Goal: Task Accomplishment & Management: Complete application form

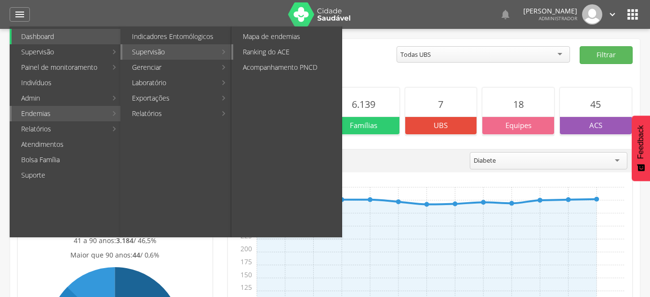
click at [258, 50] on link "Ranking do ACE" at bounding box center [287, 51] width 108 height 15
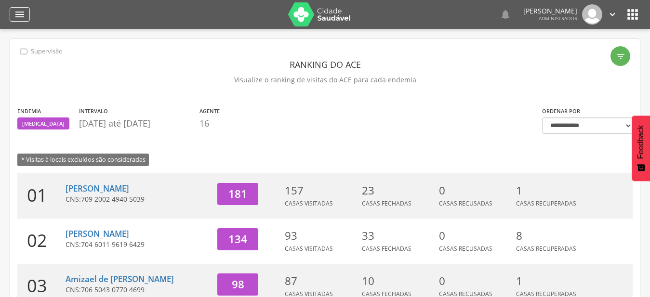
click at [21, 13] on icon "" at bounding box center [20, 15] width 12 height 12
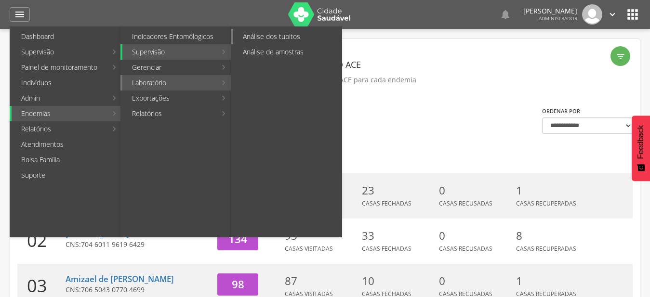
click at [292, 37] on link "Análise dos tubitos" at bounding box center [287, 36] width 108 height 15
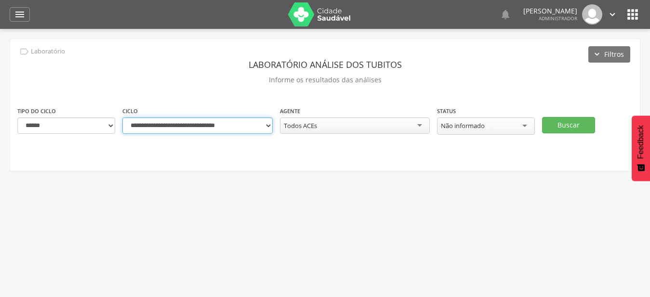
click option "**********" at bounding box center [0, 0] width 0 height 0
click at [122, 118] on select "**********" at bounding box center [197, 126] width 150 height 16
select select "**********"
click option "**********" at bounding box center [0, 0] width 0 height 0
click at [403, 126] on div "Todos ACEs" at bounding box center [355, 126] width 150 height 16
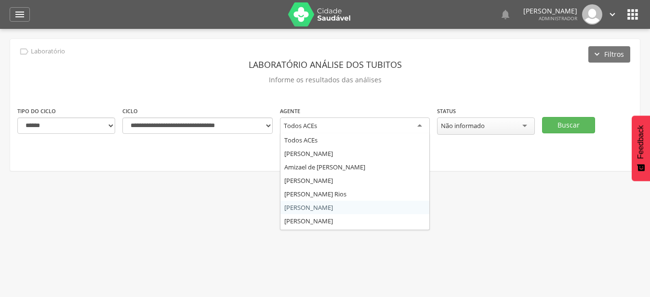
click at [386, 207] on div " Supervisão  Distritos  Ubs adicionar ubs  Coordenador: - Mairi / BA Interv…" at bounding box center [325, 177] width 650 height 297
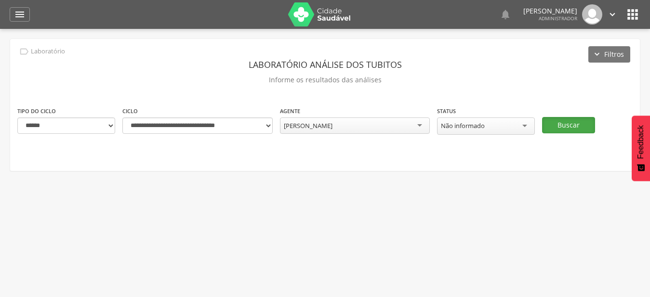
click at [580, 133] on button "Buscar" at bounding box center [568, 125] width 53 height 16
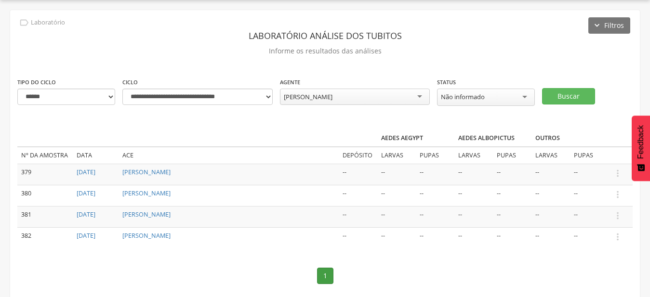
scroll to position [49, 0]
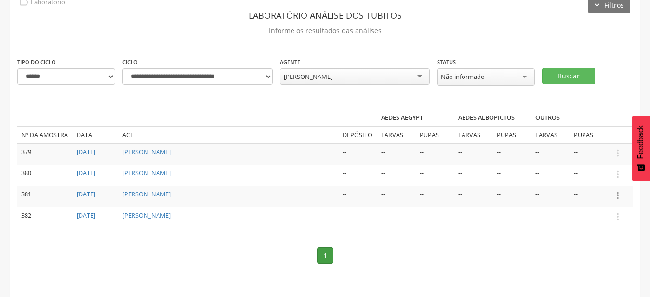
click at [614, 193] on icon "" at bounding box center [617, 195] width 11 height 11
click at [599, 180] on link "Informar resultado" at bounding box center [584, 179] width 76 height 12
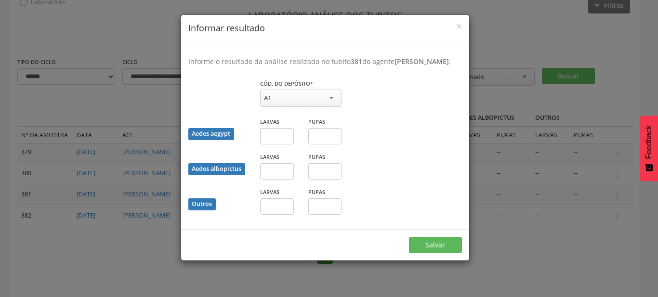
click at [296, 107] on div "A1" at bounding box center [300, 98] width 81 height 17
click at [293, 136] on fieldset "Cód. do depósito * ** A1 A1 A2 B C D1 D2 E Campo obrigatório Aedes aegypt Larva…" at bounding box center [325, 151] width 274 height 144
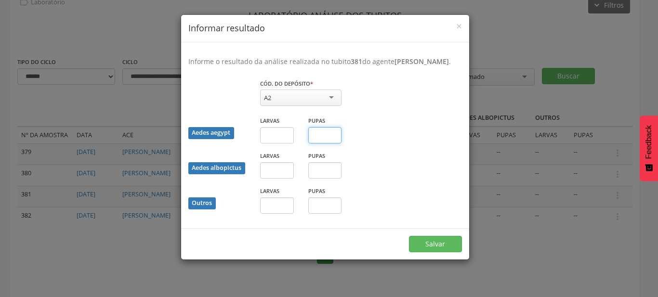
click at [323, 144] on input "text" at bounding box center [325, 135] width 34 height 16
type input "*"
click at [409, 236] on button "Salvar" at bounding box center [435, 244] width 53 height 16
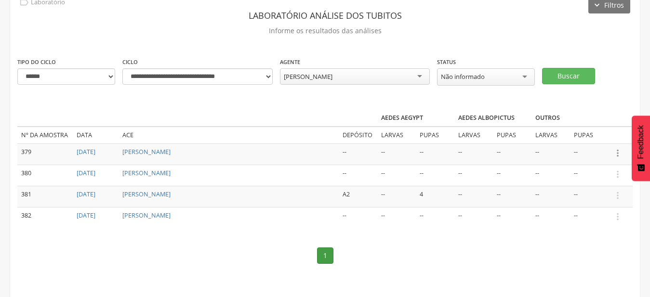
click at [619, 154] on icon "" at bounding box center [617, 153] width 11 height 11
click at [598, 139] on link "Informar resultado" at bounding box center [584, 137] width 76 height 12
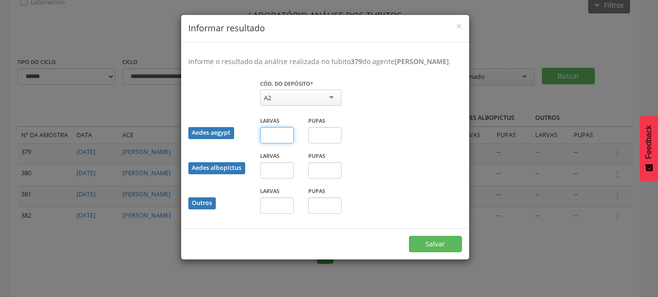
click at [278, 139] on input "text" at bounding box center [277, 135] width 34 height 16
type input "*"
click at [409, 236] on button "Salvar" at bounding box center [435, 244] width 53 height 16
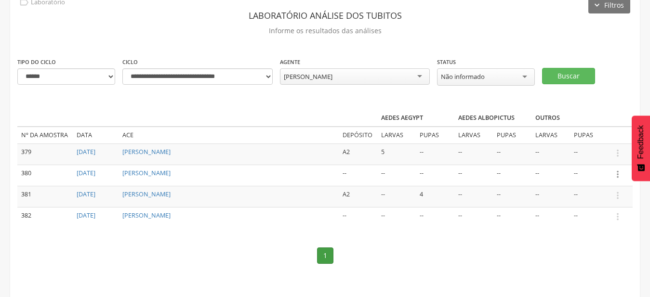
click at [621, 173] on icon "" at bounding box center [617, 174] width 11 height 11
click at [605, 156] on link "Informar resultado" at bounding box center [584, 158] width 76 height 12
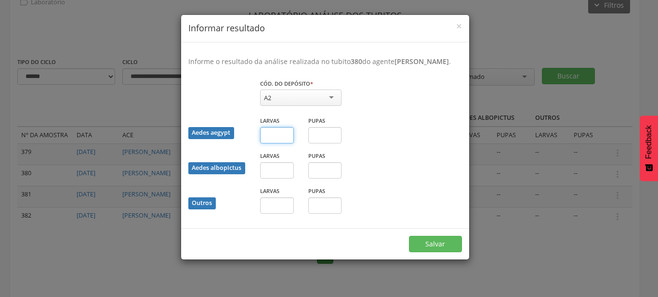
click at [265, 144] on input "text" at bounding box center [277, 135] width 34 height 16
type input "*"
click at [319, 144] on input "text" at bounding box center [325, 135] width 34 height 16
type input "*"
click at [278, 214] on input "text" at bounding box center [277, 206] width 34 height 16
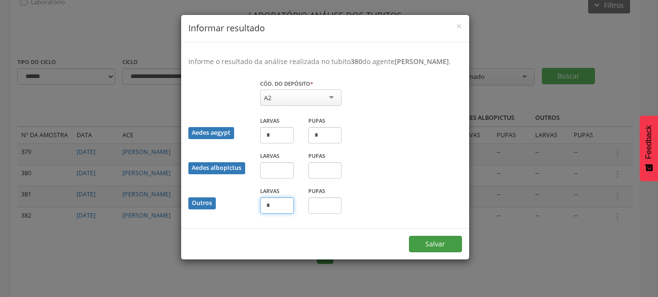
type input "*"
drag, startPoint x: 443, startPoint y: 250, endPoint x: 441, endPoint y: 234, distance: 16.0
click at [443, 249] on button "Salvar" at bounding box center [435, 244] width 53 height 16
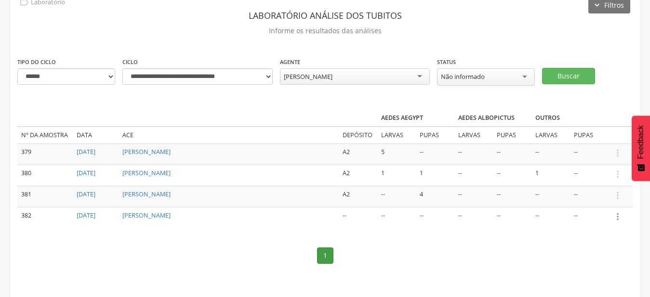
click at [617, 212] on icon "" at bounding box center [617, 217] width 11 height 11
click at [595, 198] on link "Informar resultado" at bounding box center [584, 201] width 76 height 12
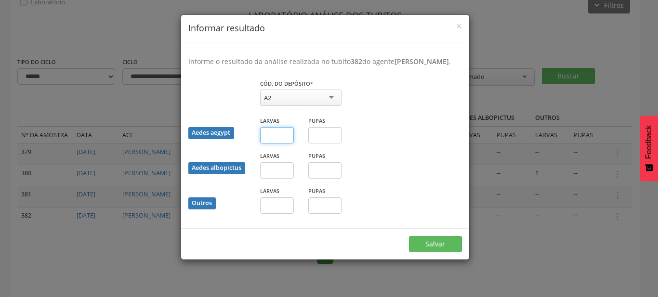
click at [288, 143] on input "text" at bounding box center [277, 135] width 34 height 16
type input "*"
click at [409, 236] on button "Salvar" at bounding box center [435, 244] width 53 height 16
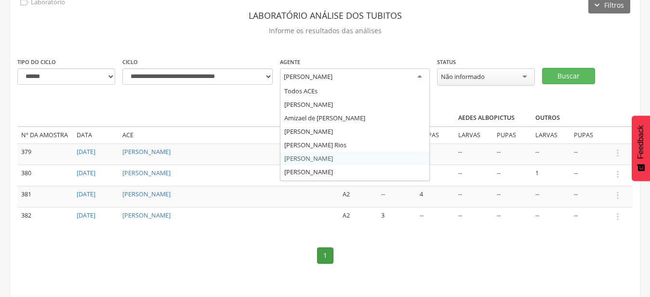
click at [332, 80] on div "[PERSON_NAME]" at bounding box center [308, 76] width 49 height 9
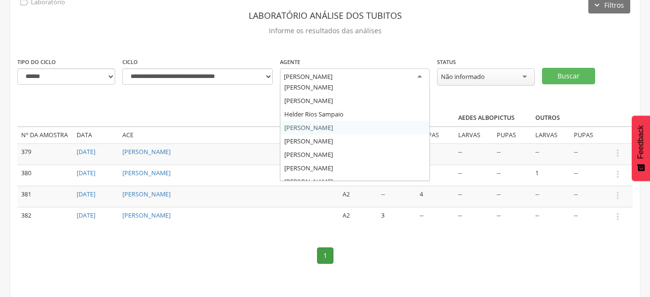
scroll to position [104, 0]
click at [347, 89] on div "**********" at bounding box center [352, 76] width 158 height 39
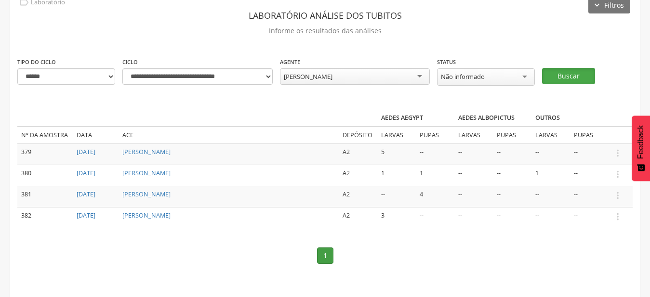
click at [571, 78] on button "Buscar" at bounding box center [568, 76] width 53 height 16
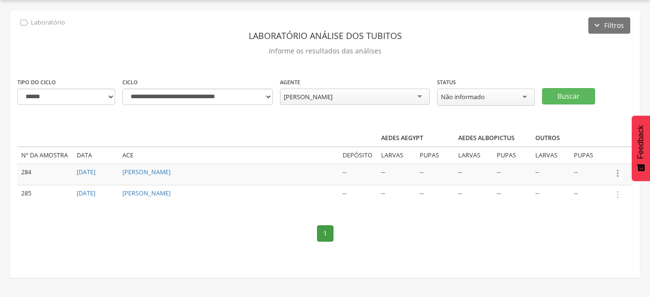
click at [620, 172] on icon "" at bounding box center [617, 173] width 11 height 11
click at [599, 156] on link "Informar resultado" at bounding box center [584, 157] width 76 height 12
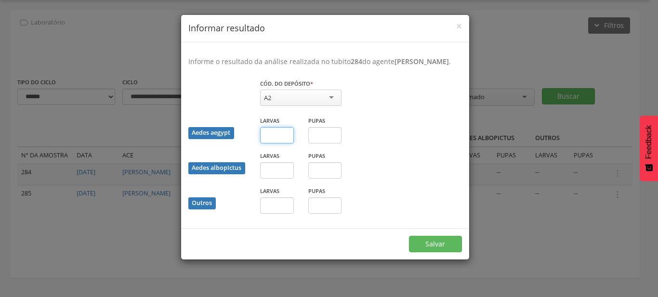
click at [261, 139] on input "text" at bounding box center [277, 135] width 34 height 16
type input "*"
click at [409, 236] on button "Salvar" at bounding box center [435, 244] width 53 height 16
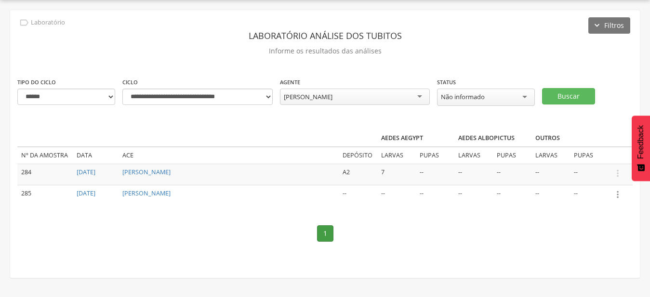
click at [620, 196] on icon "" at bounding box center [617, 194] width 11 height 11
click at [596, 179] on link "Informar resultado" at bounding box center [584, 179] width 76 height 12
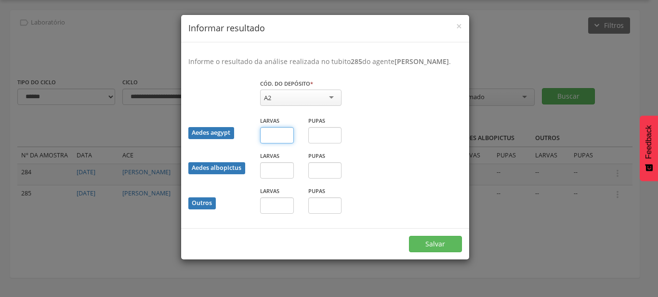
click at [277, 142] on input "text" at bounding box center [277, 135] width 34 height 16
type input "*"
click at [409, 236] on button "Salvar" at bounding box center [435, 244] width 53 height 16
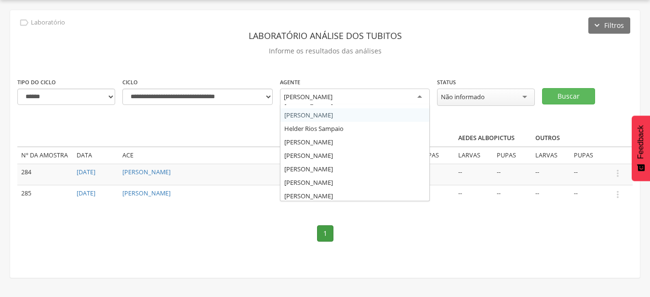
click at [313, 96] on div "[PERSON_NAME]" at bounding box center [308, 97] width 49 height 9
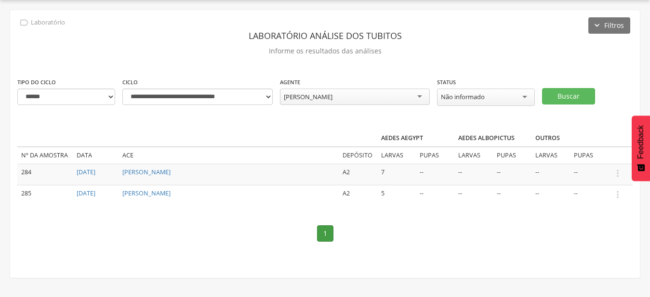
click at [307, 187] on div "**********" at bounding box center [325, 144] width 630 height 268
click at [571, 97] on button "Buscar" at bounding box center [568, 96] width 53 height 16
click at [619, 194] on icon "" at bounding box center [617, 194] width 11 height 11
click at [588, 175] on link "Informar resultado" at bounding box center [584, 179] width 76 height 12
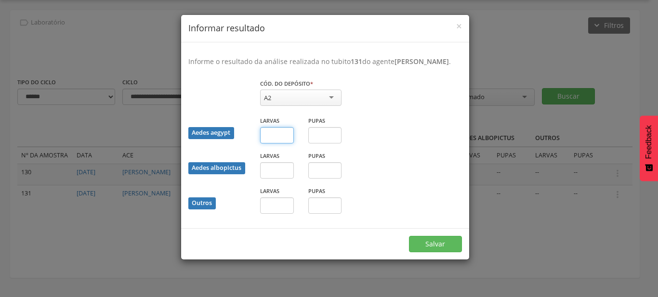
click at [273, 144] on input "text" at bounding box center [277, 135] width 34 height 16
type input "*"
click at [409, 236] on button "Salvar" at bounding box center [435, 244] width 53 height 16
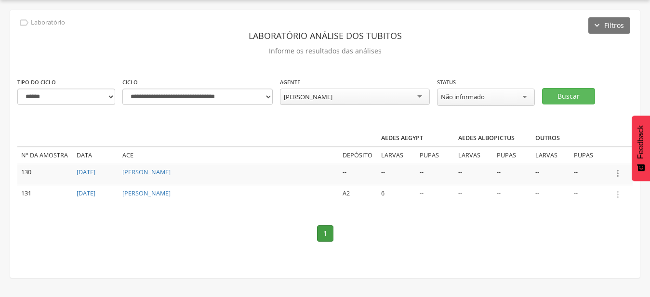
click at [616, 171] on icon "" at bounding box center [617, 173] width 11 height 11
click at [591, 161] on link "Informar resultado" at bounding box center [584, 157] width 76 height 12
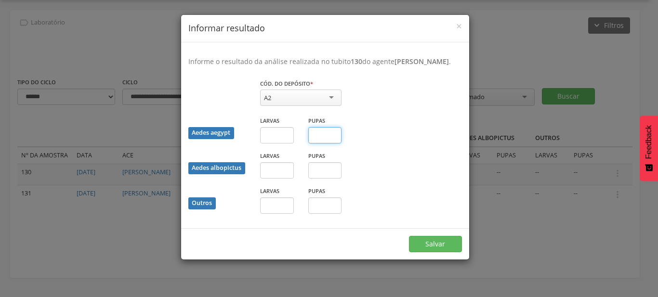
click at [327, 140] on input "text" at bounding box center [325, 135] width 34 height 16
click at [319, 211] on input "text" at bounding box center [325, 206] width 34 height 16
click at [281, 211] on input "text" at bounding box center [277, 206] width 34 height 16
type input "*"
click at [409, 236] on button "Salvar" at bounding box center [435, 244] width 53 height 16
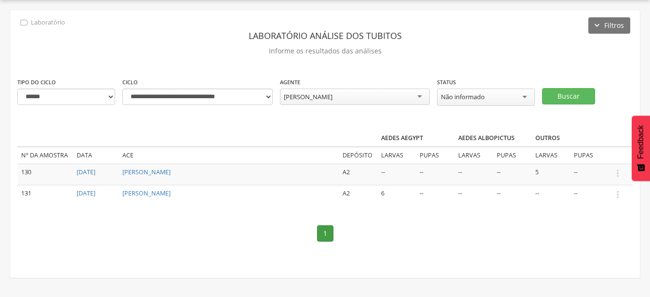
click at [385, 105] on div "[PERSON_NAME] Todos ACEs [PERSON_NAME] de [PERSON_NAME] [PERSON_NAME] [PERSON_N…" at bounding box center [355, 98] width 150 height 19
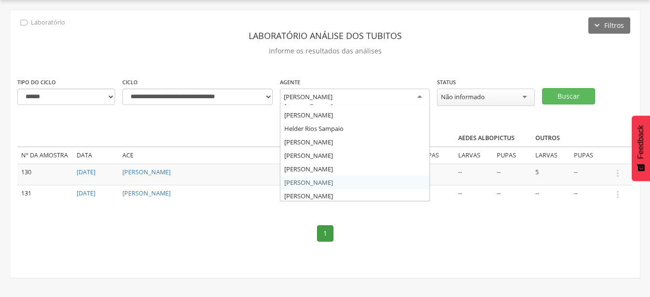
click at [384, 99] on div "[PERSON_NAME]" at bounding box center [355, 97] width 150 height 17
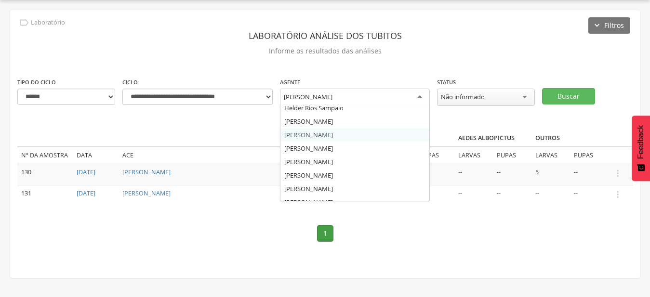
scroll to position [133, 0]
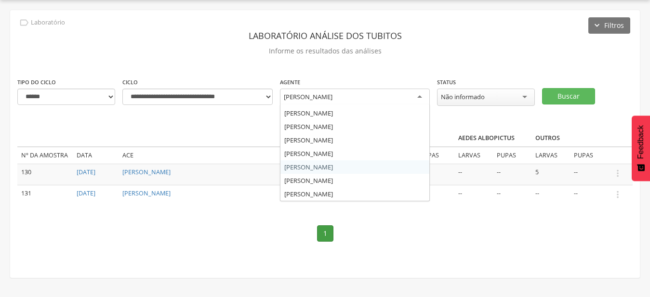
click at [340, 168] on div "**********" at bounding box center [325, 144] width 630 height 268
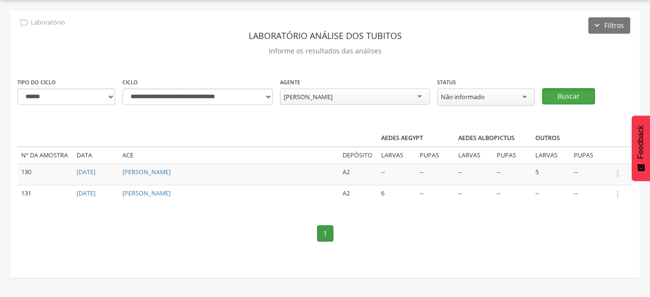
click at [575, 100] on button "Buscar" at bounding box center [568, 96] width 53 height 16
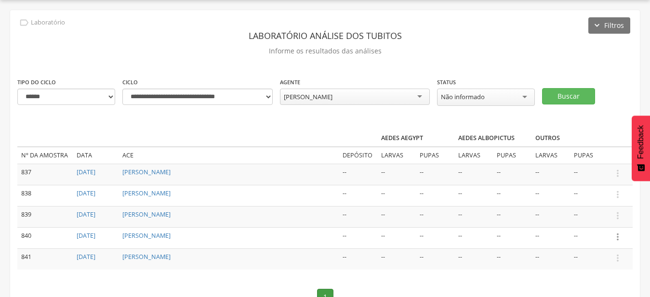
click at [620, 236] on icon "" at bounding box center [617, 237] width 11 height 11
click at [588, 215] on link "Informar resultado" at bounding box center [584, 221] width 76 height 12
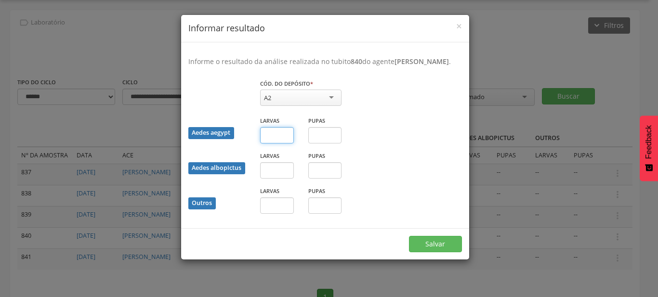
click at [278, 143] on input "text" at bounding box center [277, 135] width 34 height 16
type input "*"
click at [409, 236] on button "Salvar" at bounding box center [435, 244] width 53 height 16
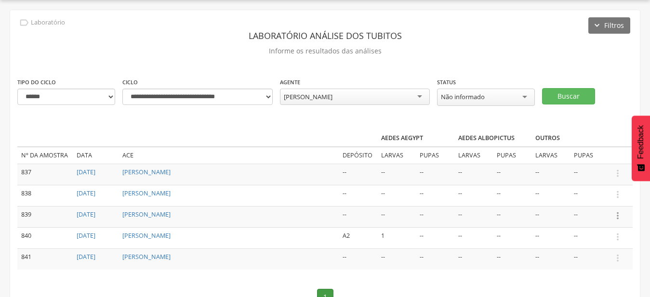
click at [618, 212] on icon "" at bounding box center [617, 216] width 11 height 11
click at [605, 198] on link "Informar resultado" at bounding box center [584, 200] width 76 height 12
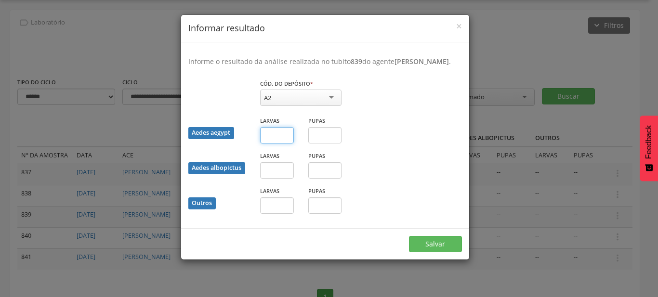
click at [272, 144] on input "text" at bounding box center [277, 135] width 34 height 16
click at [409, 236] on button "Salvar" at bounding box center [435, 244] width 53 height 16
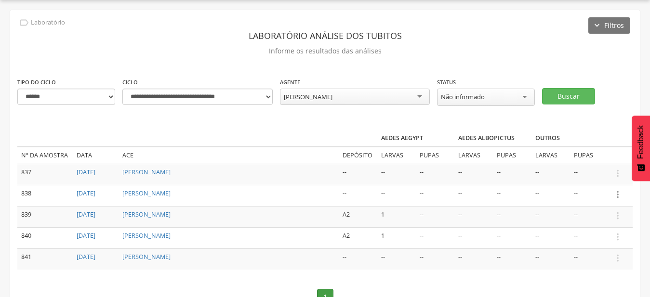
click at [621, 196] on icon "" at bounding box center [617, 194] width 11 height 11
click at [582, 176] on link "Informar resultado" at bounding box center [584, 179] width 76 height 12
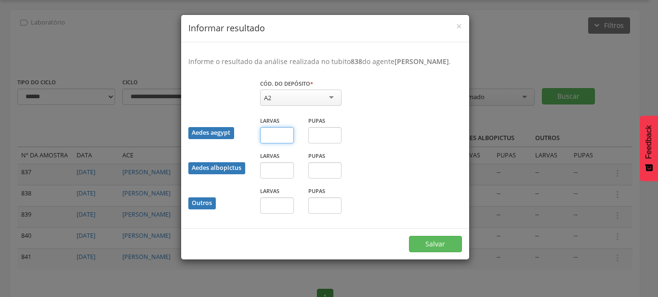
click at [278, 144] on input "text" at bounding box center [277, 135] width 34 height 16
click at [409, 236] on button "Salvar" at bounding box center [435, 244] width 53 height 16
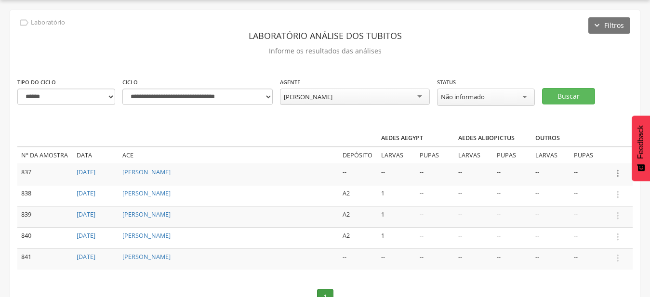
click at [619, 171] on icon "" at bounding box center [617, 173] width 11 height 11
click at [608, 161] on link "Informar resultado" at bounding box center [584, 157] width 76 height 12
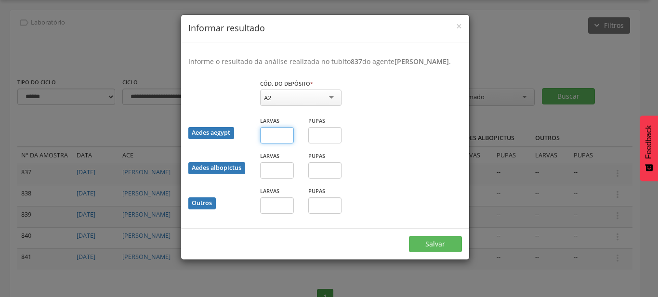
click at [290, 144] on input "text" at bounding box center [277, 135] width 34 height 16
click at [409, 236] on button "Salvar" at bounding box center [435, 244] width 53 height 16
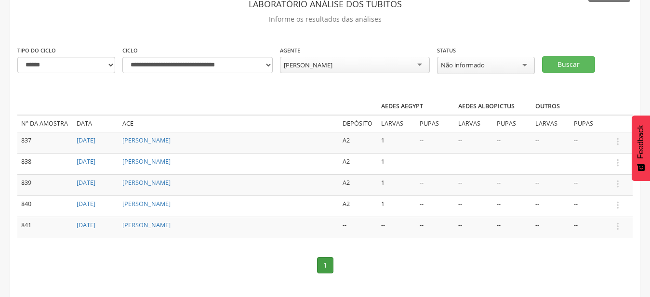
scroll to position [71, 0]
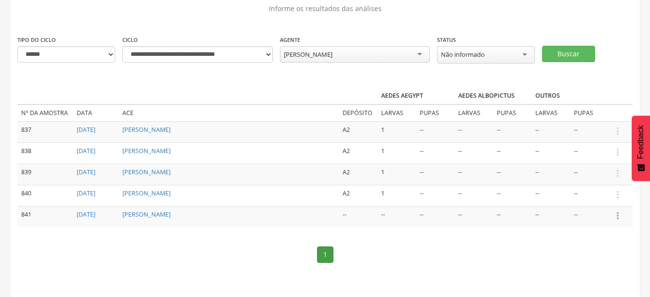
click at [617, 211] on icon "" at bounding box center [617, 216] width 11 height 11
click at [580, 199] on link "Informar resultado" at bounding box center [584, 200] width 76 height 12
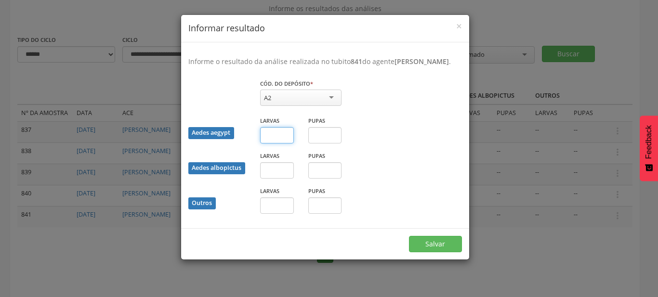
click at [274, 144] on input "text" at bounding box center [277, 135] width 34 height 16
type input "*"
click at [409, 236] on button "Salvar" at bounding box center [435, 244] width 53 height 16
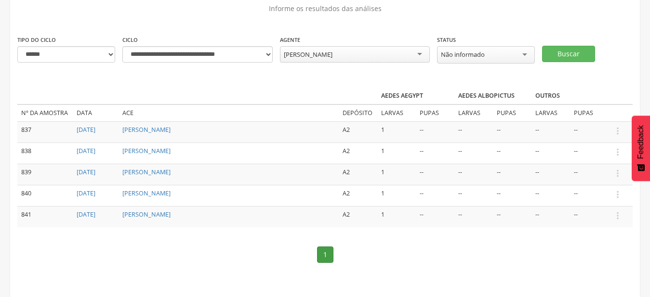
click at [367, 57] on div "[PERSON_NAME]" at bounding box center [355, 54] width 150 height 16
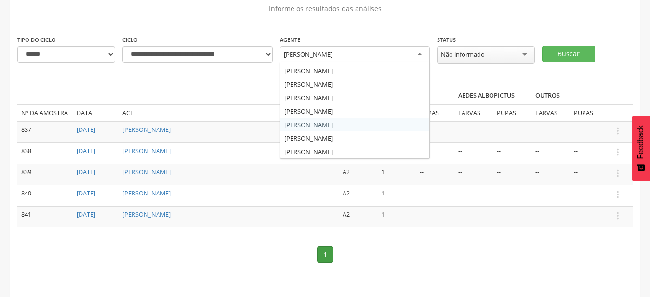
scroll to position [133, 0]
click at [361, 102] on div "**********" at bounding box center [325, 134] width 630 height 332
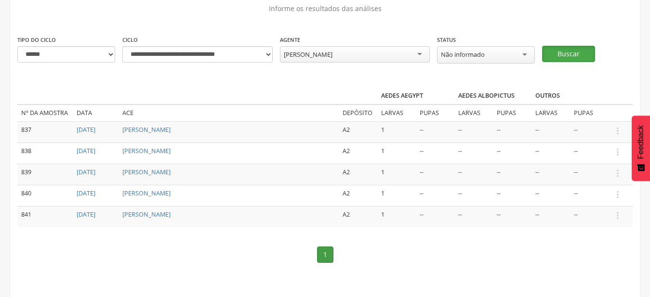
click at [586, 49] on button "Buscar" at bounding box center [568, 54] width 53 height 16
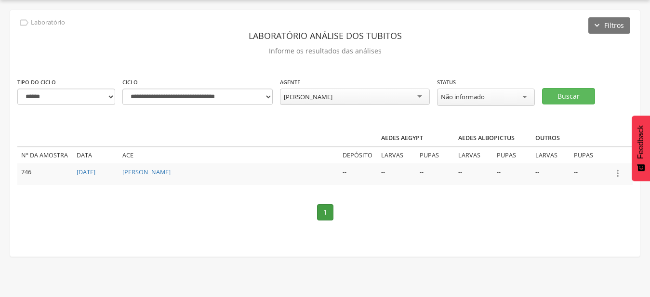
click at [620, 174] on icon "" at bounding box center [617, 173] width 11 height 11
click at [600, 159] on link "Informar resultado" at bounding box center [584, 157] width 76 height 12
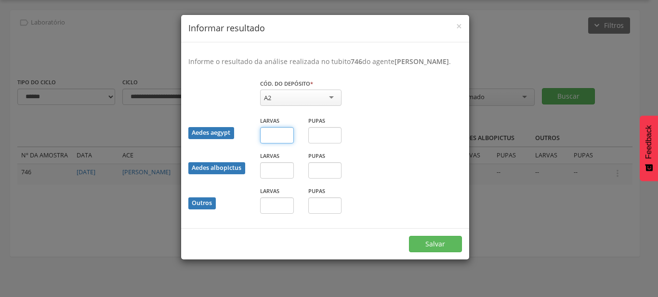
click at [273, 143] on input "text" at bounding box center [277, 135] width 34 height 16
type input "*"
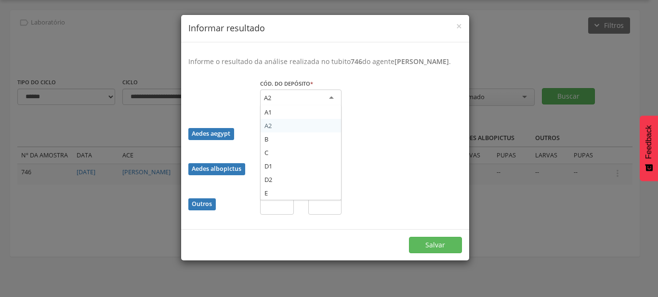
drag, startPoint x: 292, startPoint y: 106, endPoint x: 293, endPoint y: 139, distance: 32.8
click at [292, 107] on div "A2" at bounding box center [300, 98] width 81 height 17
click at [291, 149] on fieldset "Cód. do depósito * ** A2 A1 A2 B C D1 D2 E Campo obrigatório Aedes aegypt Larva…" at bounding box center [325, 151] width 274 height 144
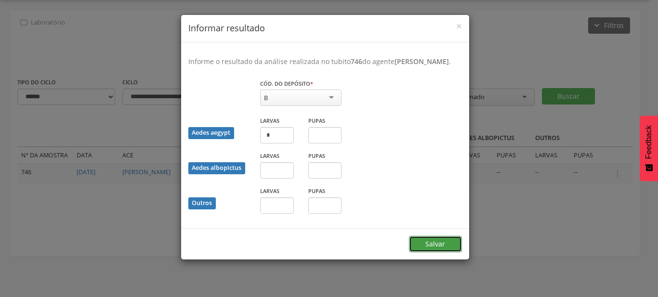
click at [443, 252] on button "Salvar" at bounding box center [435, 244] width 53 height 16
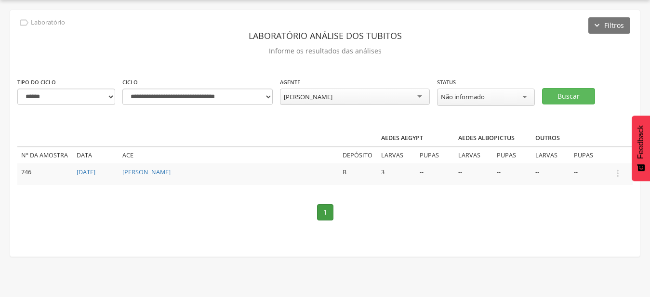
click at [370, 98] on div "[PERSON_NAME]" at bounding box center [355, 97] width 150 height 16
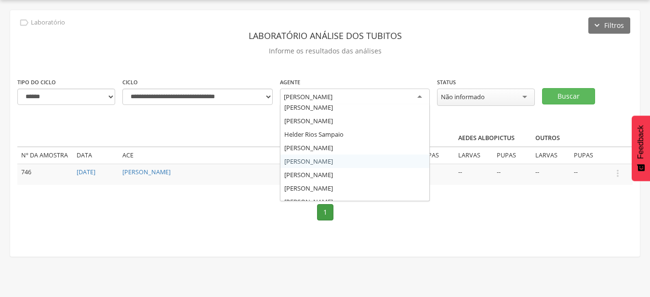
scroll to position [81, 0]
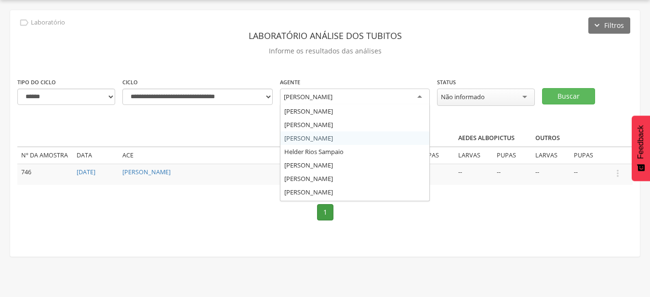
click at [355, 139] on div "**********" at bounding box center [325, 133] width 630 height 247
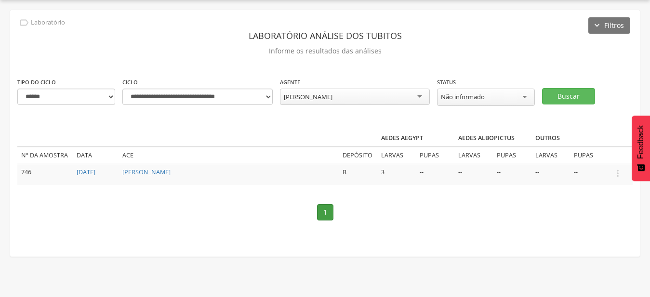
click at [371, 97] on div "[PERSON_NAME]" at bounding box center [355, 97] width 150 height 16
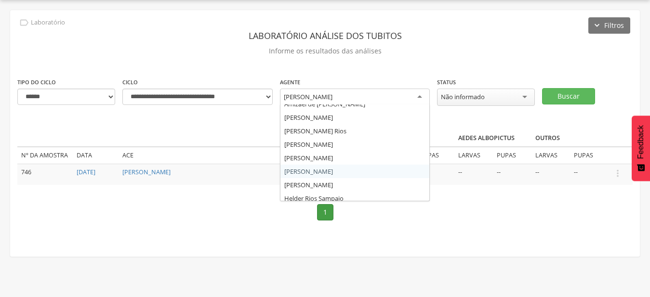
scroll to position [0, 0]
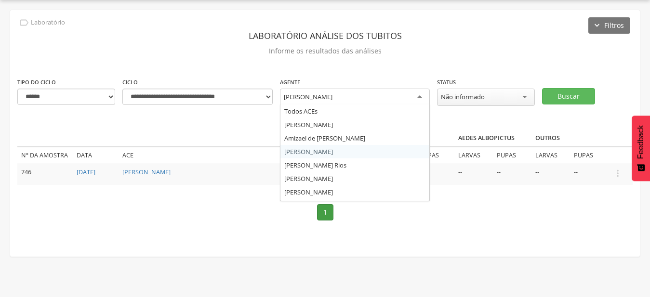
click at [375, 153] on div "**********" at bounding box center [325, 133] width 630 height 247
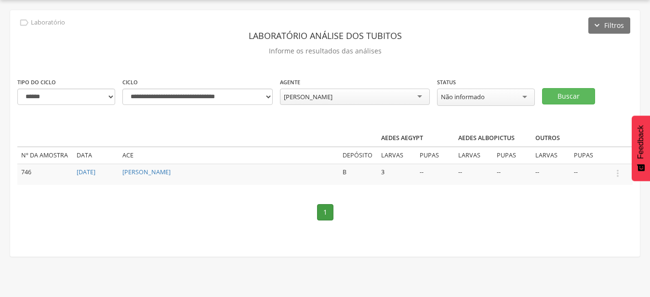
click at [558, 81] on div "**********" at bounding box center [325, 96] width 630 height 39
click at [568, 94] on button "Buscar" at bounding box center [568, 96] width 53 height 16
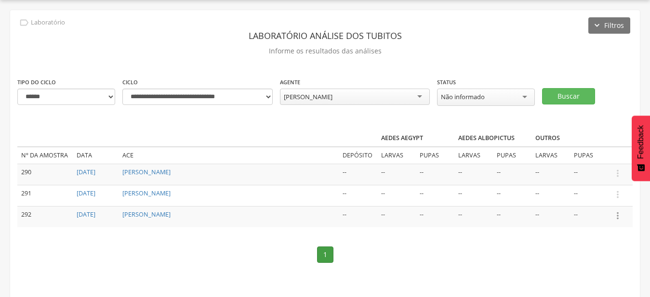
click at [620, 217] on icon "" at bounding box center [617, 216] width 11 height 11
click at [600, 203] on link "Informar resultado" at bounding box center [584, 200] width 76 height 12
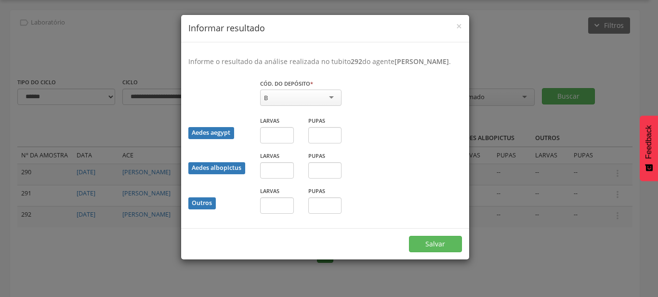
click at [305, 106] on div "B" at bounding box center [300, 98] width 81 height 16
click at [302, 140] on fieldset "Cód. do depósito * ** A2 A1 A2 B C D1 D2 E Campo obrigatório Aedes aegypt Larva…" at bounding box center [325, 150] width 274 height 143
click at [282, 144] on input "text" at bounding box center [277, 135] width 34 height 16
type input "*"
click at [409, 236] on button "Salvar" at bounding box center [435, 244] width 53 height 16
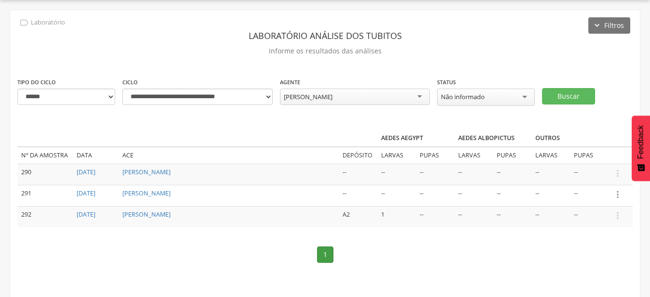
click at [618, 190] on icon "" at bounding box center [617, 194] width 11 height 11
click at [606, 179] on link "Informar resultado" at bounding box center [584, 179] width 76 height 12
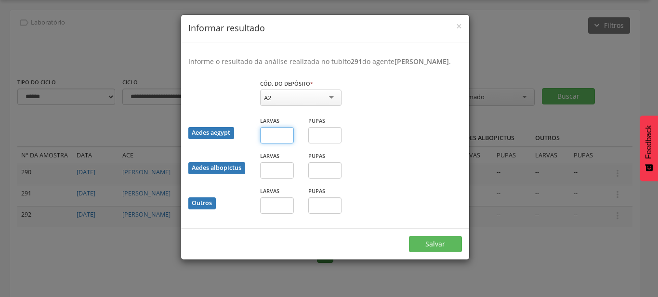
click at [292, 143] on input "text" at bounding box center [277, 135] width 34 height 16
type input "*"
click at [409, 236] on button "Salvar" at bounding box center [435, 244] width 53 height 16
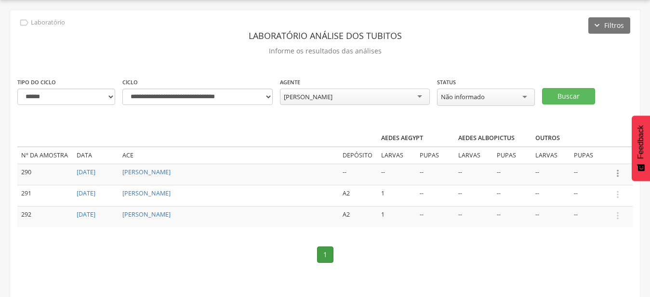
click at [617, 173] on icon "" at bounding box center [617, 173] width 11 height 11
click at [593, 158] on link "Informar resultado" at bounding box center [584, 157] width 76 height 12
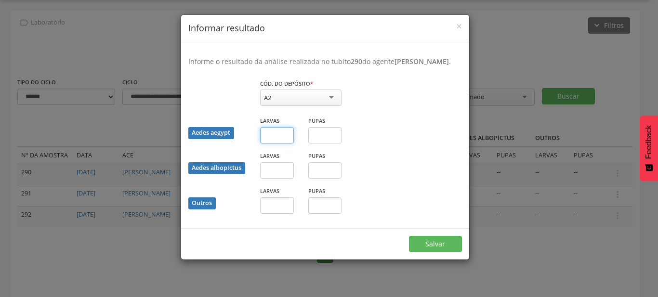
click at [278, 144] on input "text" at bounding box center [277, 135] width 34 height 16
type input "*"
click at [409, 236] on button "Salvar" at bounding box center [435, 244] width 53 height 16
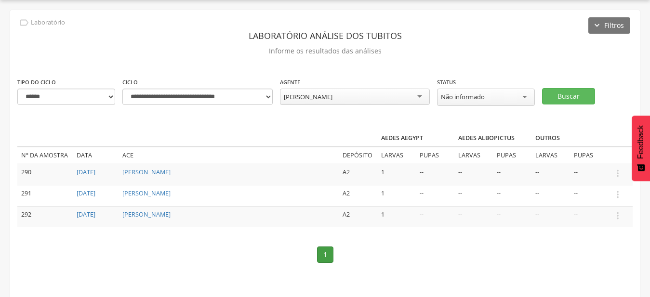
click at [335, 106] on div "[PERSON_NAME] Todos ACEs [PERSON_NAME] Amizael de [PERSON_NAME] [PERSON_NAME] […" at bounding box center [355, 98] width 150 height 19
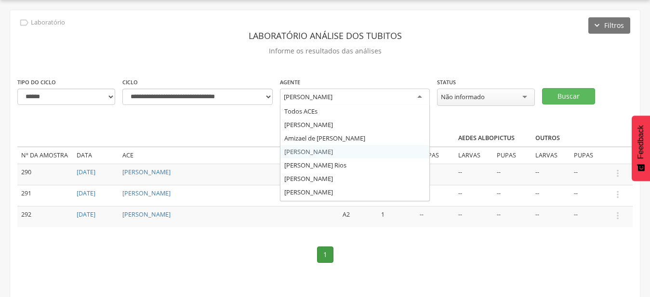
click at [333, 104] on div "[PERSON_NAME]" at bounding box center [355, 97] width 150 height 17
click at [333, 129] on div "**********" at bounding box center [325, 154] width 630 height 289
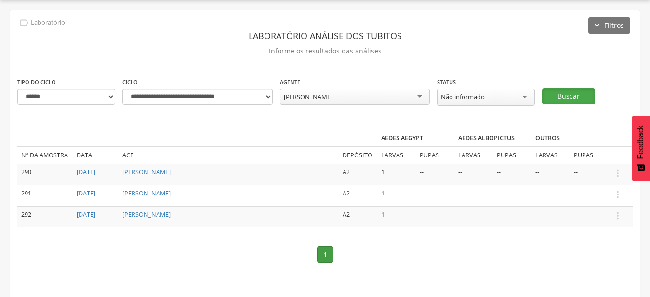
click at [567, 95] on button "Buscar" at bounding box center [568, 96] width 53 height 16
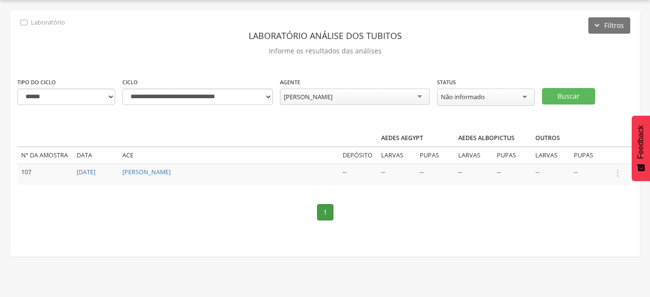
click at [625, 176] on td " Informar resultado" at bounding box center [621, 174] width 24 height 21
drag, startPoint x: 616, startPoint y: 168, endPoint x: 597, endPoint y: 147, distance: 28.3
click at [617, 168] on icon "" at bounding box center [617, 173] width 11 height 11
drag, startPoint x: 583, startPoint y: 135, endPoint x: 586, endPoint y: 141, distance: 6.0
click at [586, 139] on th "Outros" at bounding box center [569, 138] width 77 height 17
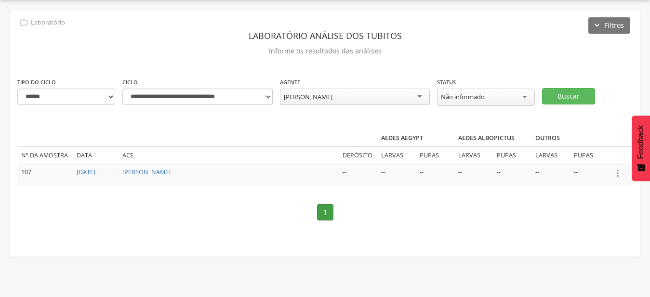
click at [622, 177] on icon "" at bounding box center [617, 173] width 11 height 11
click at [582, 151] on link "Informar resultado" at bounding box center [584, 157] width 76 height 12
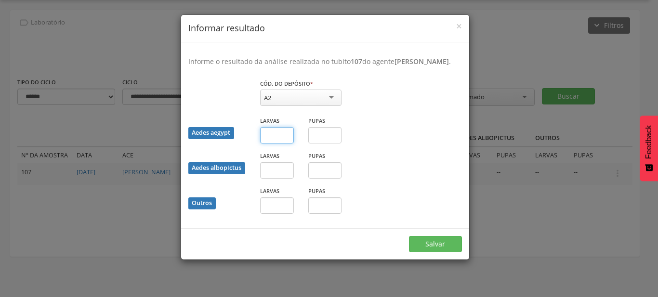
drag, startPoint x: 292, startPoint y: 144, endPoint x: 310, endPoint y: 139, distance: 19.3
click at [297, 144] on div "Larvas" at bounding box center [277, 133] width 48 height 35
type input "*"
click at [409, 236] on button "Salvar" at bounding box center [435, 244] width 53 height 16
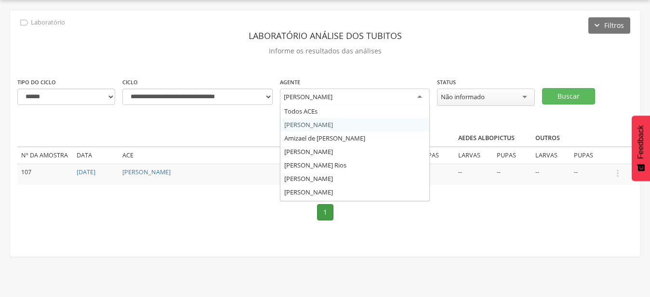
click at [370, 102] on div "[PERSON_NAME]" at bounding box center [355, 97] width 150 height 17
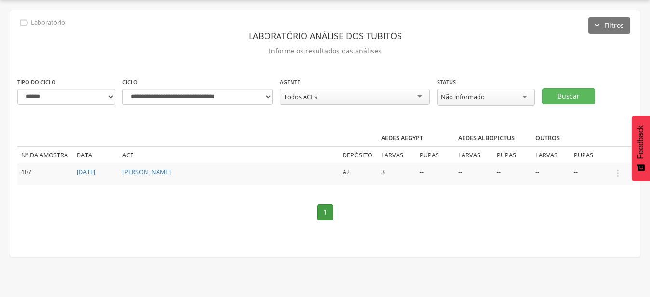
click at [566, 105] on div "**********" at bounding box center [325, 96] width 630 height 39
click at [570, 101] on button "Buscar" at bounding box center [568, 96] width 53 height 16
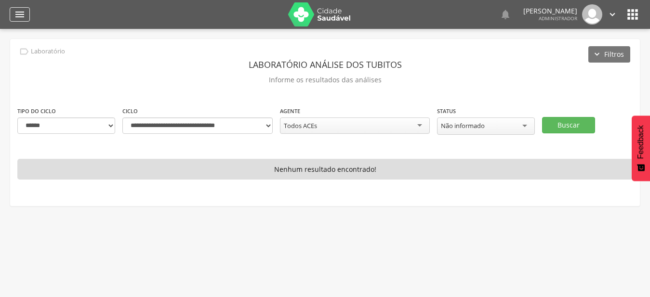
click at [22, 13] on icon "" at bounding box center [20, 15] width 12 height 12
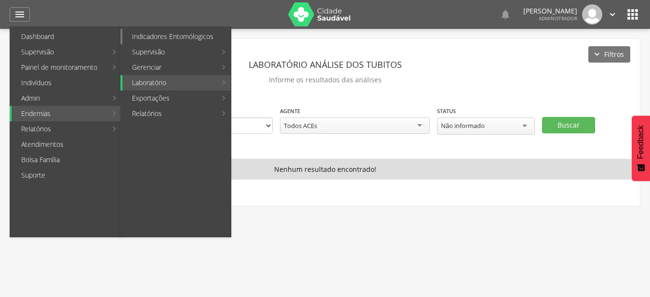
click at [191, 38] on link "Indicadores Entomólogicos" at bounding box center [176, 36] width 108 height 15
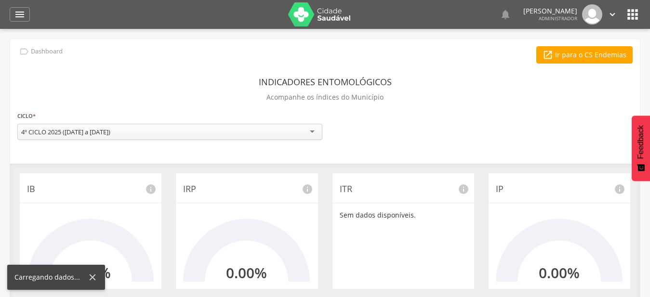
click at [307, 133] on div "4º CICLO 2025 ([DATE] a [DATE])" at bounding box center [169, 132] width 305 height 16
click at [280, 164] on div "**********" at bounding box center [325, 278] width 630 height 478
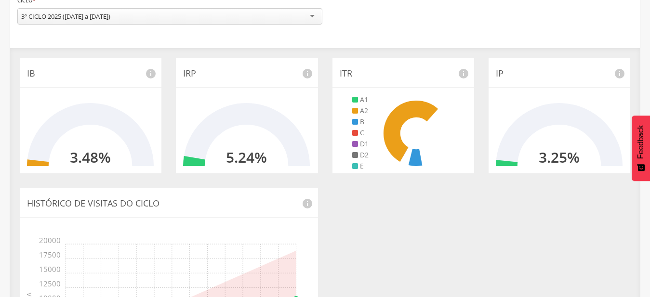
scroll to position [73, 0]
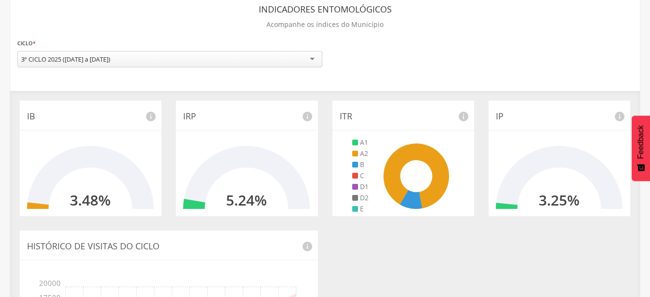
click at [209, 66] on div "3º CICLO 2025 ([DATE] a [DATE])" at bounding box center [169, 59] width 305 height 16
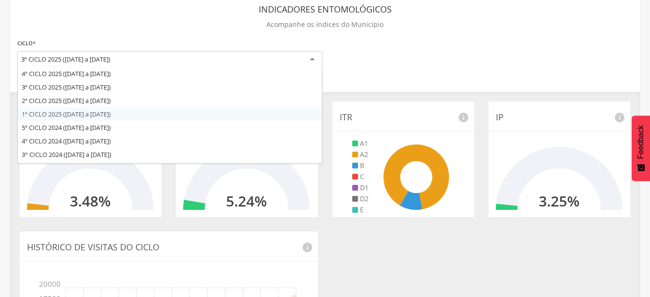
click at [162, 112] on div "**********" at bounding box center [325, 205] width 630 height 479
click at [310, 61] on div "1º CICLO 2025 ([DATE] a [DATE])" at bounding box center [169, 59] width 305 height 17
click at [126, 101] on div "**********" at bounding box center [325, 205] width 630 height 479
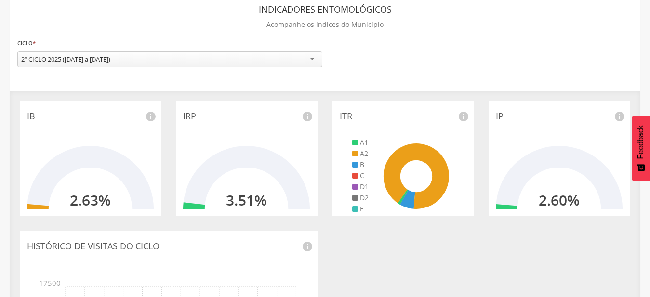
click at [290, 59] on div "2º CICLO 2025 ([DATE] a [DATE])" at bounding box center [169, 59] width 305 height 16
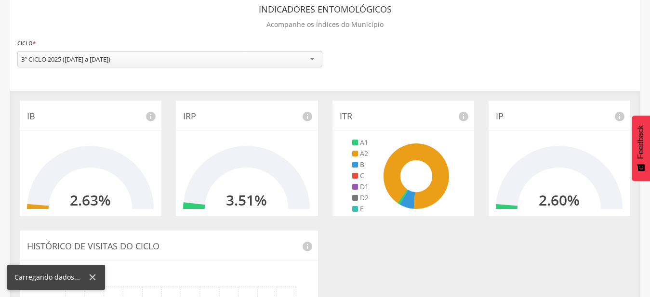
click at [269, 86] on div "**********" at bounding box center [325, 205] width 630 height 478
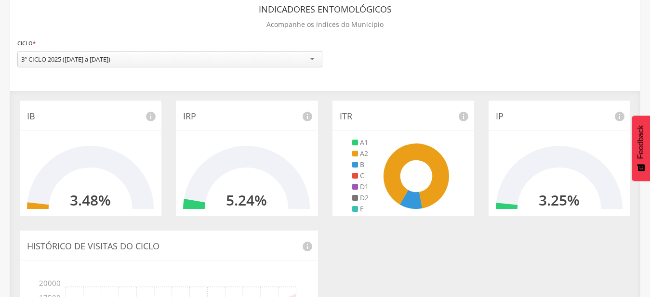
click at [562, 38] on form "**********" at bounding box center [324, 54] width 615 height 36
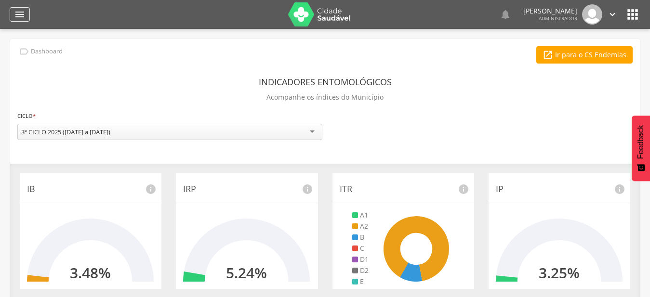
click at [23, 17] on icon "" at bounding box center [20, 15] width 12 height 12
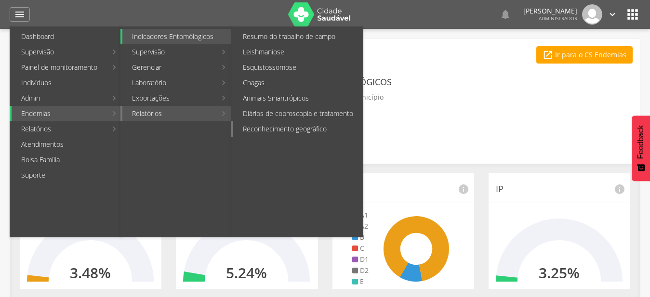
click at [255, 125] on link "Reconhecimento geográfico" at bounding box center [298, 128] width 130 height 15
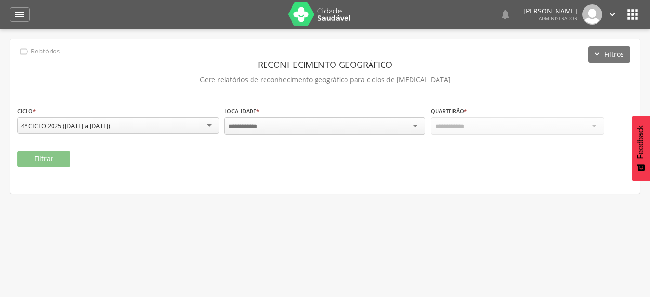
click at [197, 125] on div "4º CICLO 2025 ([DATE] a [DATE])" at bounding box center [118, 126] width 202 height 16
click at [379, 200] on div " Supervisão  Distritos  Ubs adicionar ubs  Coordenador: - Mairi / BA Interv…" at bounding box center [325, 177] width 650 height 297
